Goal: Task Accomplishment & Management: Use online tool/utility

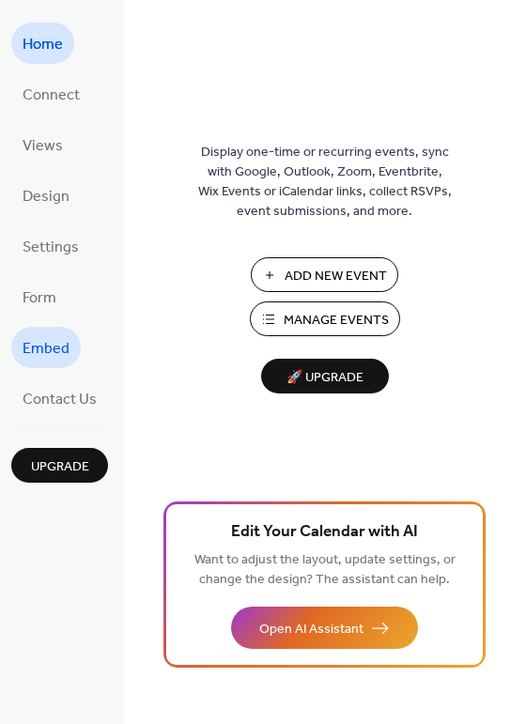
click at [49, 347] on span "Embed" at bounding box center [46, 349] width 47 height 30
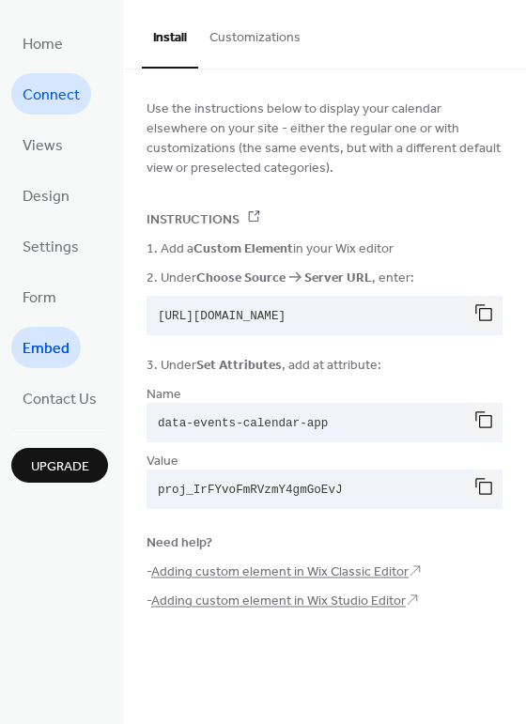
click at [49, 88] on span "Connect" at bounding box center [51, 96] width 57 height 30
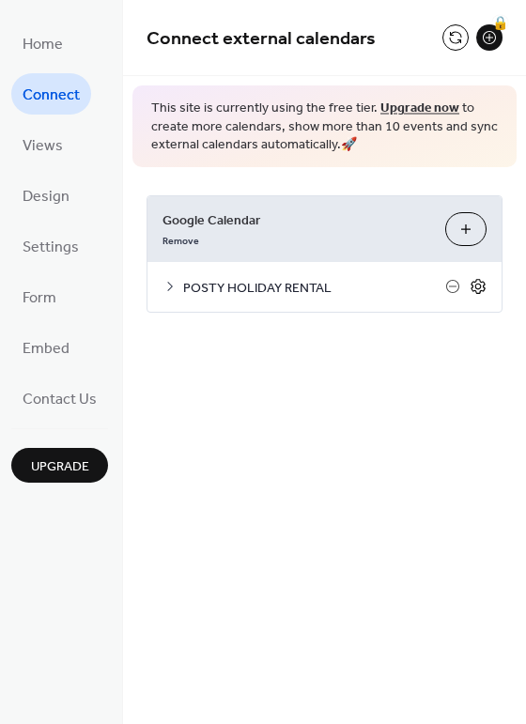
click at [480, 284] on icon at bounding box center [478, 286] width 17 height 17
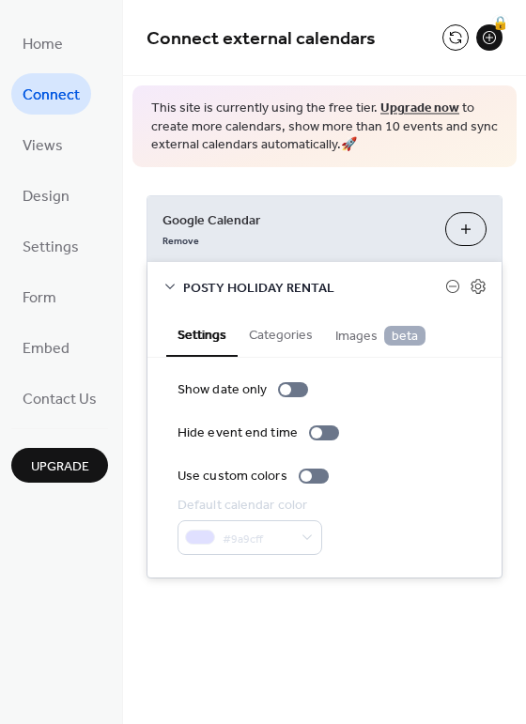
click at [293, 344] on button "Categories" at bounding box center [281, 333] width 86 height 43
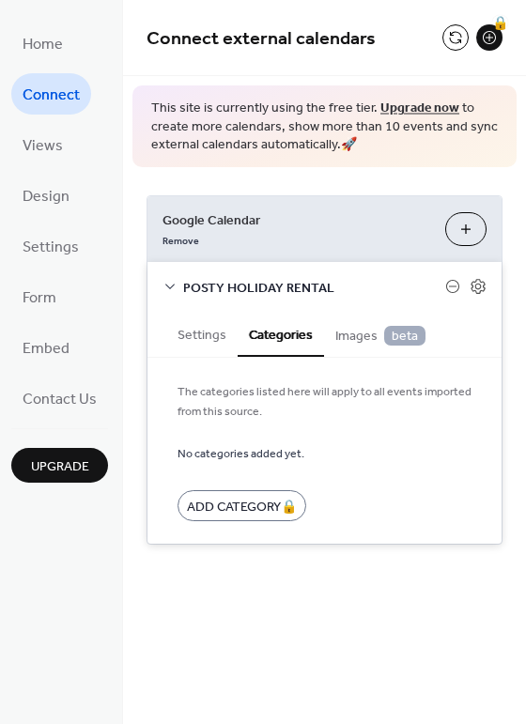
click at [351, 340] on span "Images beta" at bounding box center [380, 336] width 90 height 21
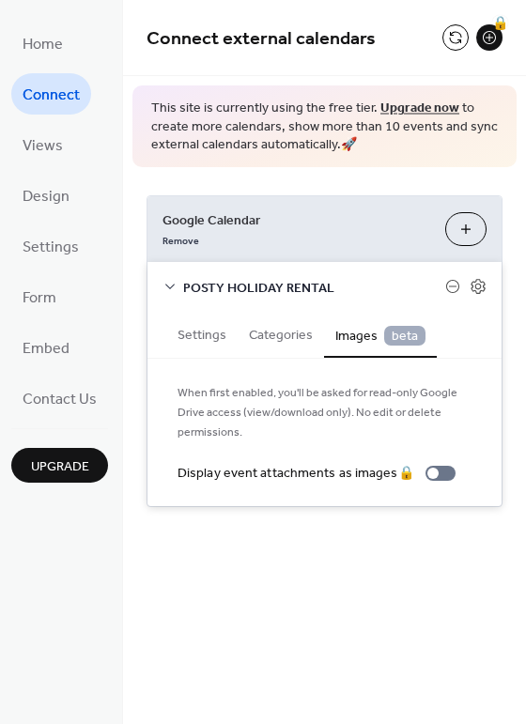
click at [199, 332] on button "Settings" at bounding box center [201, 333] width 71 height 43
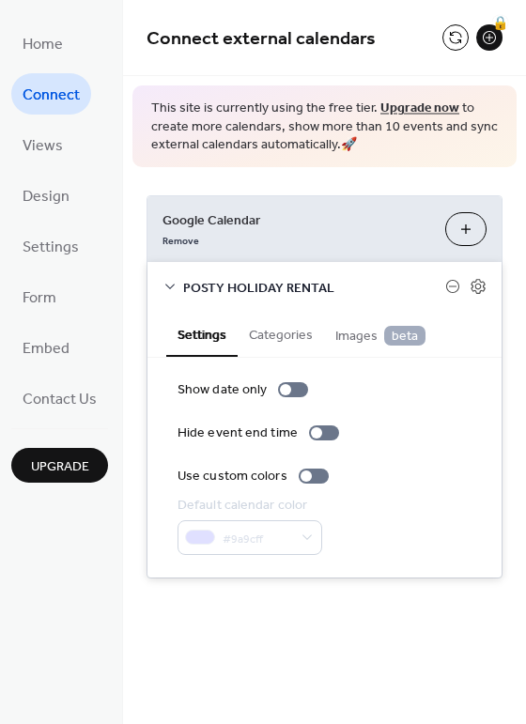
click at [168, 284] on icon at bounding box center [169, 286] width 15 height 15
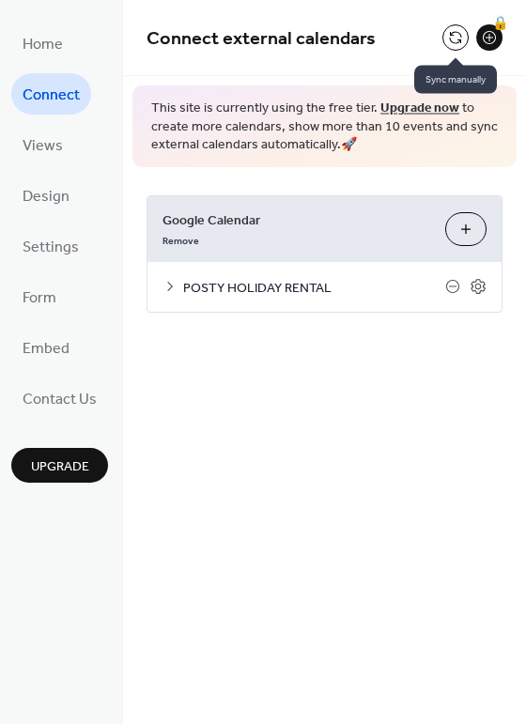
click at [457, 38] on button at bounding box center [455, 37] width 26 height 26
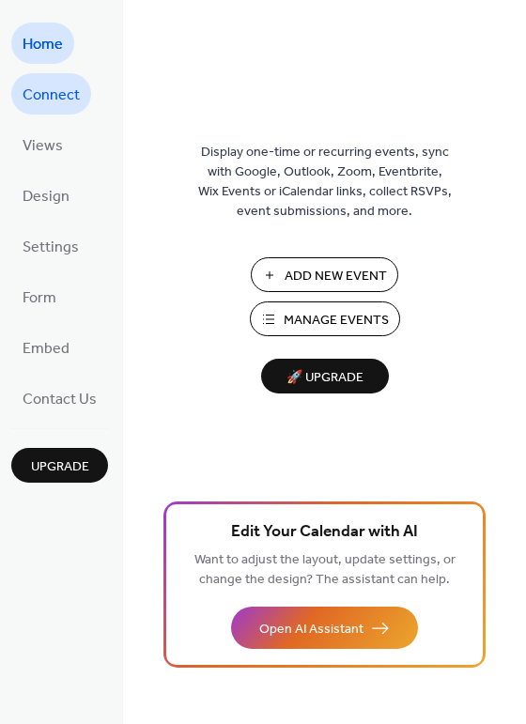
click at [53, 100] on span "Connect" at bounding box center [51, 96] width 57 height 30
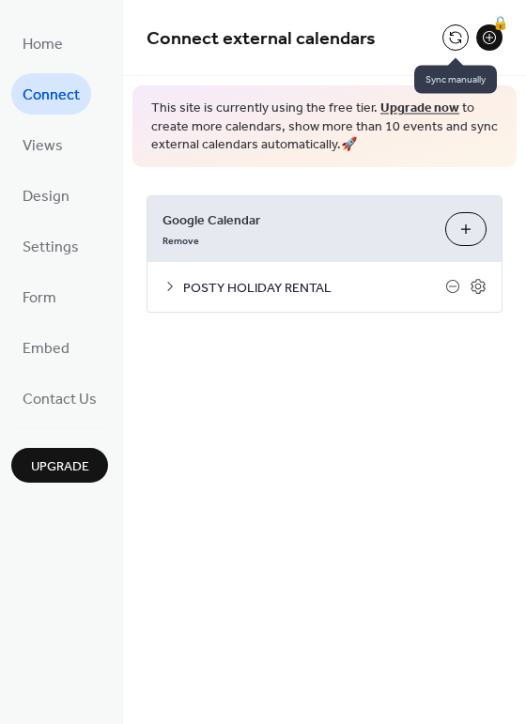
click at [454, 42] on button at bounding box center [455, 37] width 26 height 26
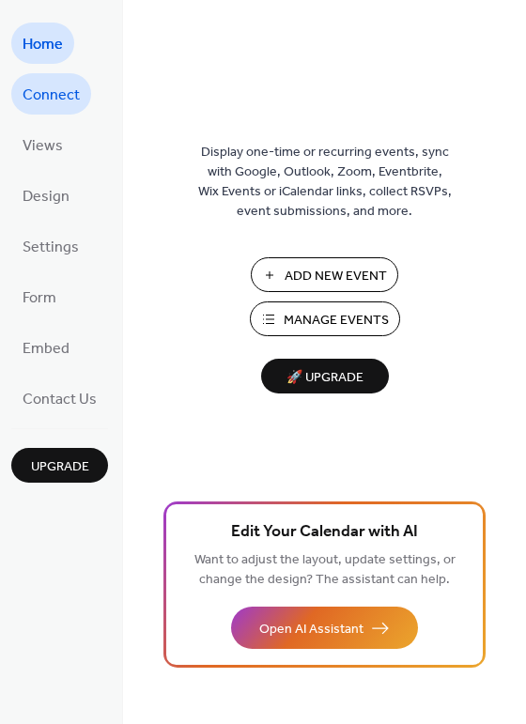
click at [45, 85] on span "Connect" at bounding box center [51, 96] width 57 height 30
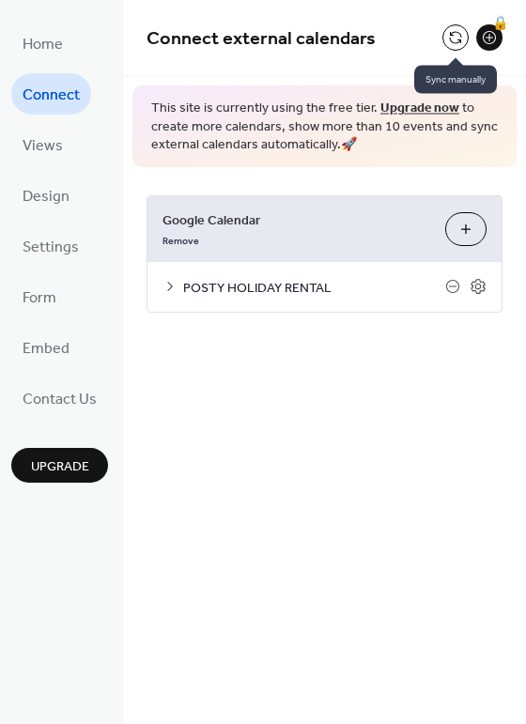
click at [455, 36] on button at bounding box center [455, 37] width 26 height 26
click at [455, 38] on button at bounding box center [455, 37] width 26 height 26
